Goal: Check status: Check status

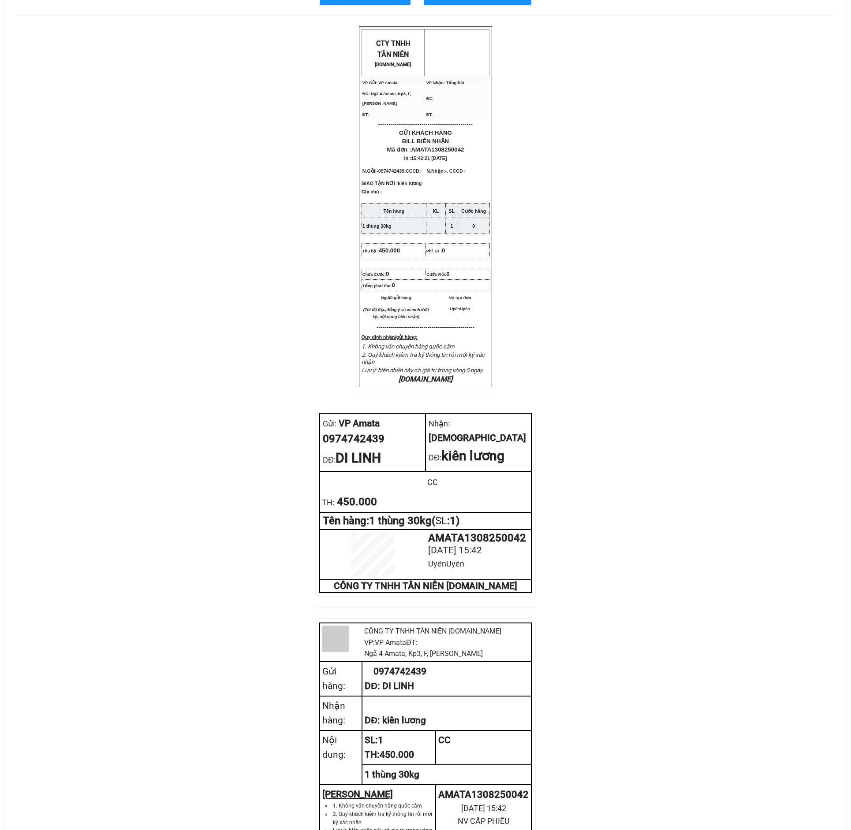
scroll to position [52, 0]
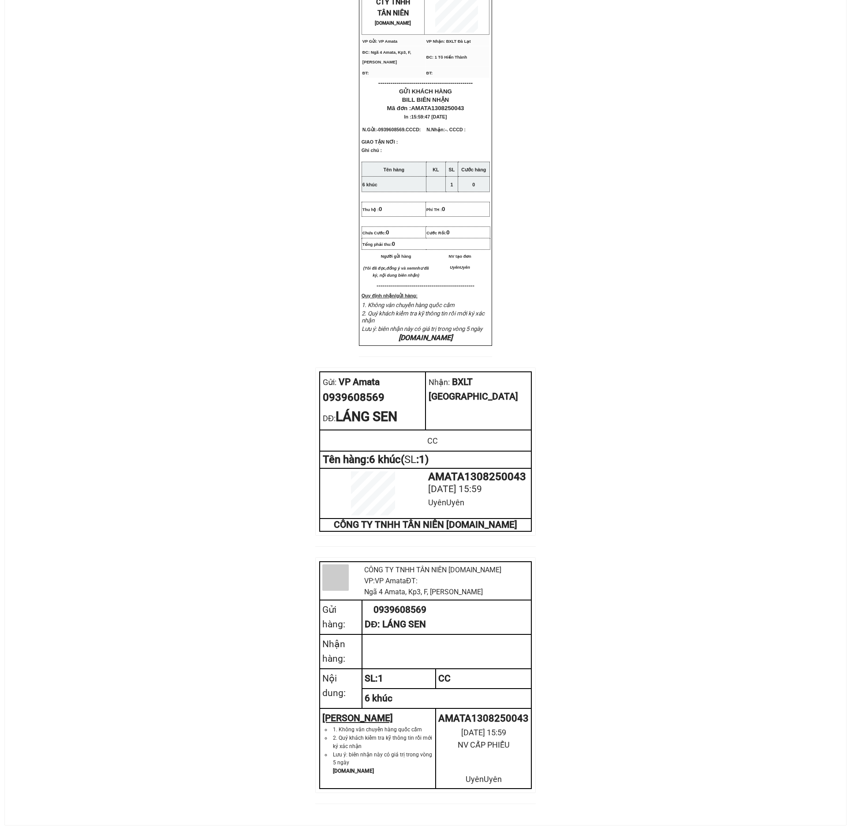
scroll to position [118, 0]
